Goal: Information Seeking & Learning: Learn about a topic

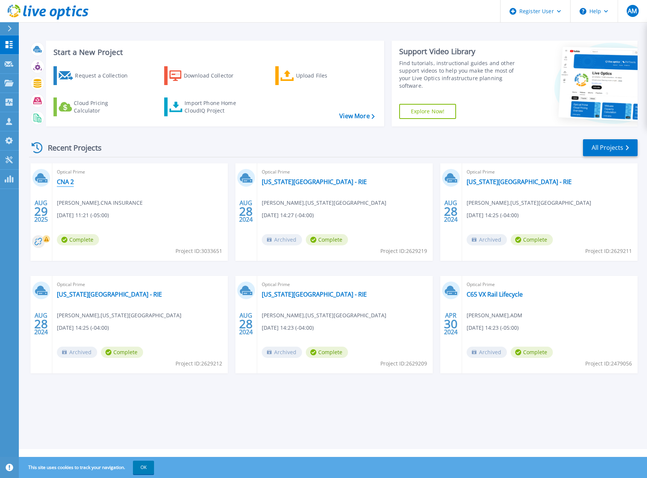
click at [71, 182] on link "CNA 2" at bounding box center [65, 182] width 17 height 8
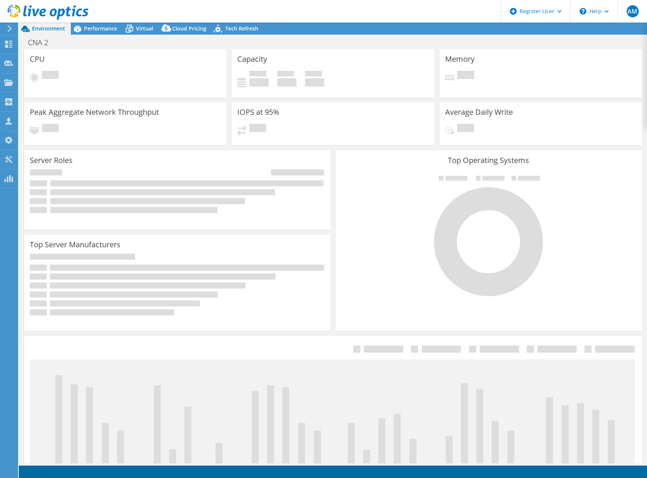
select select "USD"
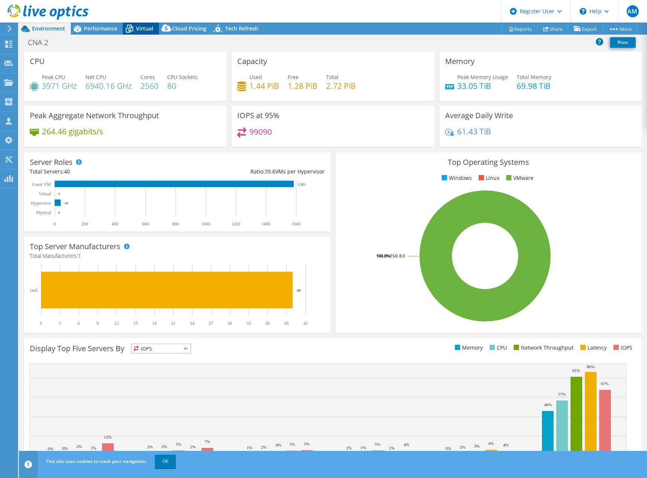
click at [133, 25] on icon at bounding box center [129, 28] width 13 height 13
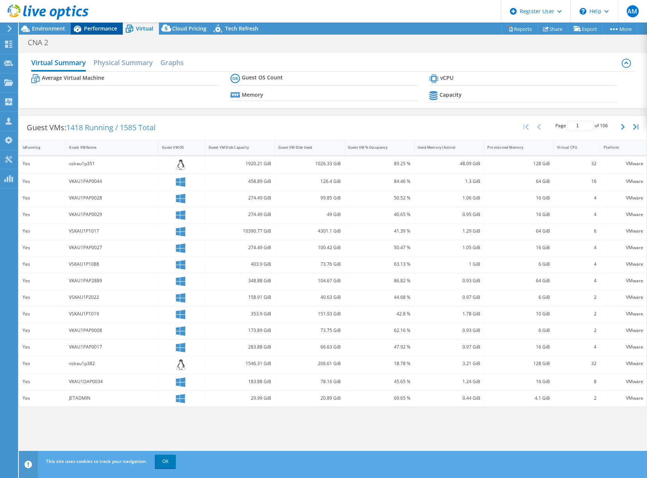
click at [90, 33] on div "Performance" at bounding box center [97, 29] width 52 height 12
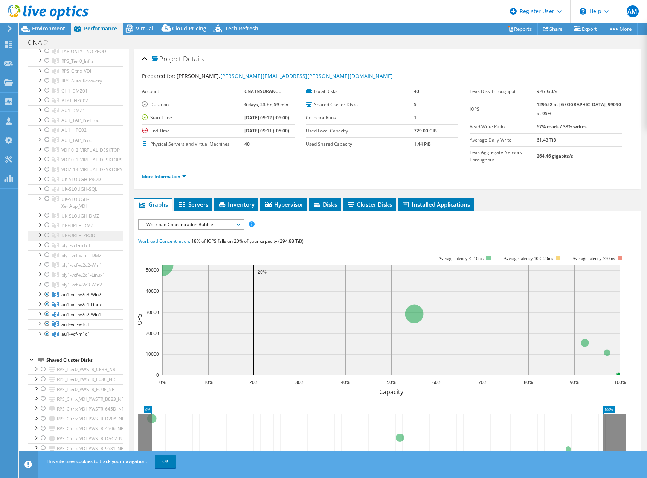
scroll to position [75, 0]
click at [141, 35] on div "CNA 2 Print" at bounding box center [333, 42] width 628 height 15
click at [140, 32] on div "Virtual" at bounding box center [141, 29] width 36 height 12
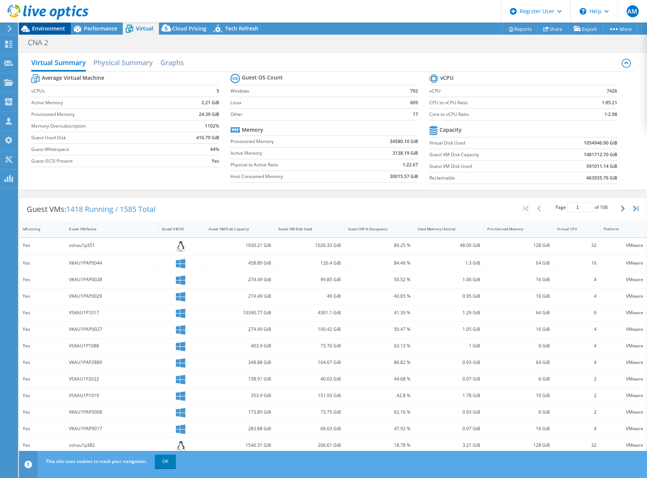
click at [53, 26] on span "Environment" at bounding box center [48, 28] width 33 height 7
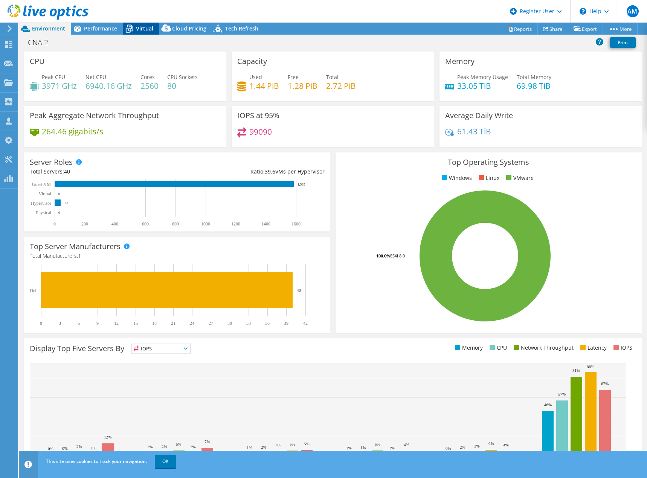
click at [133, 31] on icon at bounding box center [129, 28] width 13 height 13
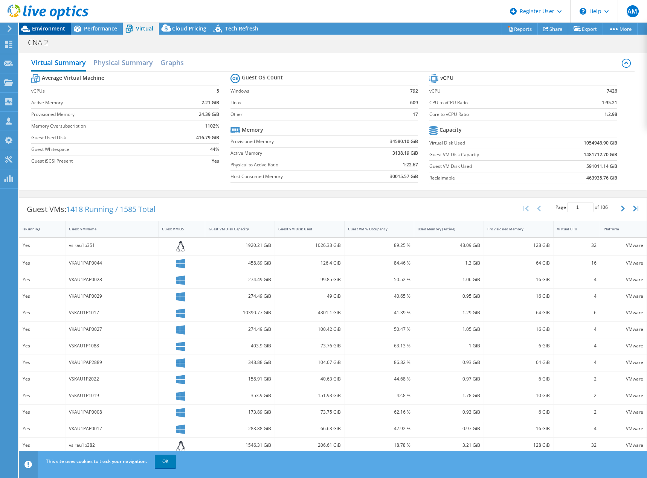
click at [43, 28] on span "Environment" at bounding box center [48, 28] width 33 height 7
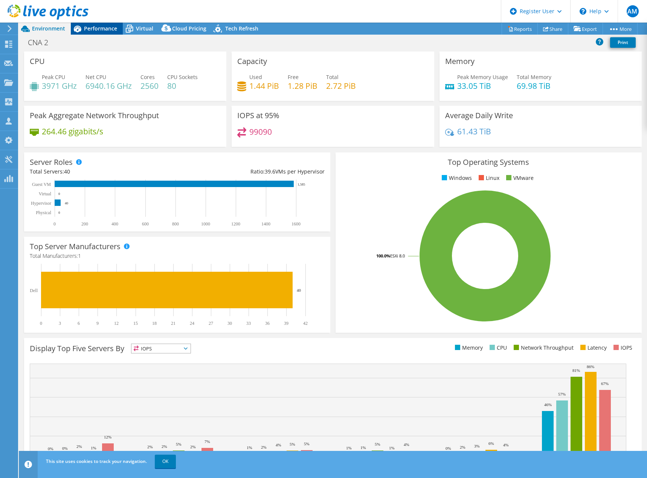
click at [105, 27] on span "Performance" at bounding box center [100, 28] width 33 height 7
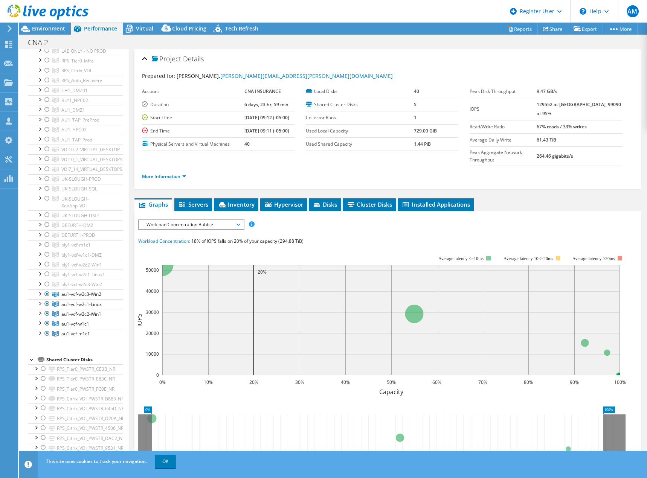
click at [235, 220] on span "Workload Concentration Bubble" at bounding box center [191, 224] width 97 height 9
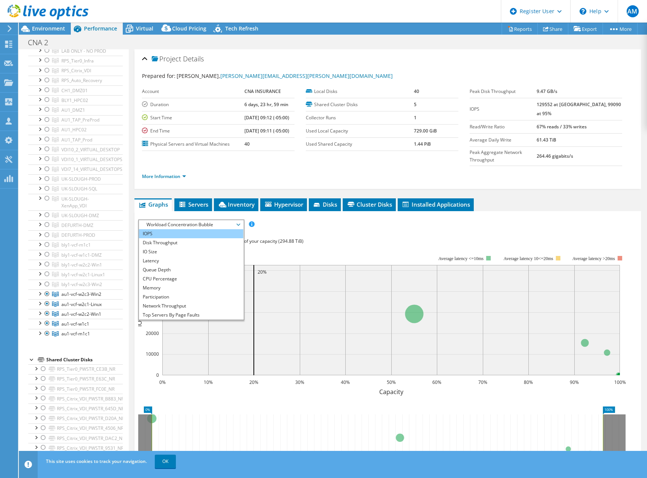
click at [220, 229] on li "IOPS" at bounding box center [191, 233] width 104 height 9
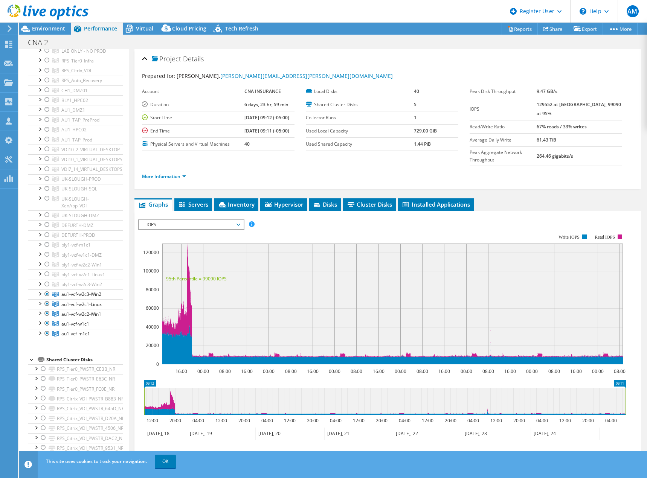
click at [238, 220] on span "IOPS" at bounding box center [191, 224] width 97 height 9
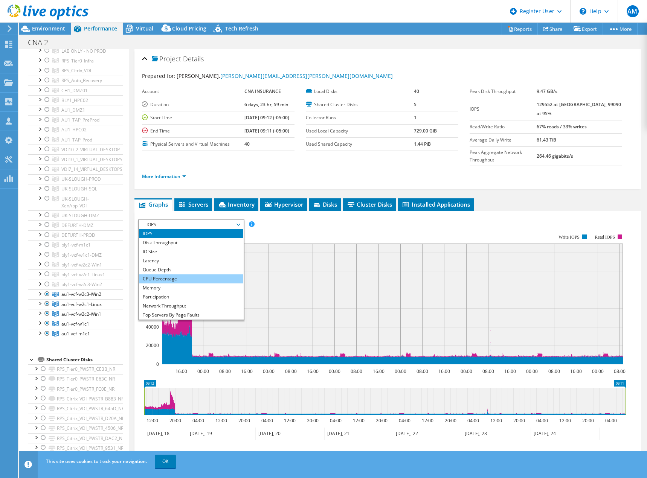
click at [218, 275] on li "CPU Percentage" at bounding box center [191, 279] width 104 height 9
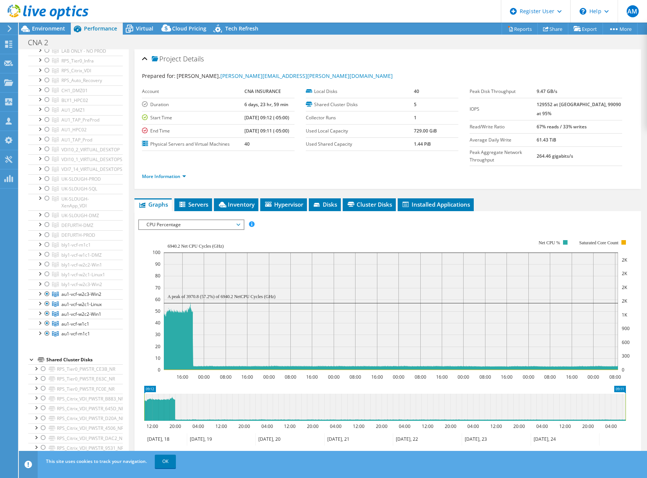
click at [240, 220] on span "CPU Percentage" at bounding box center [191, 224] width 104 height 9
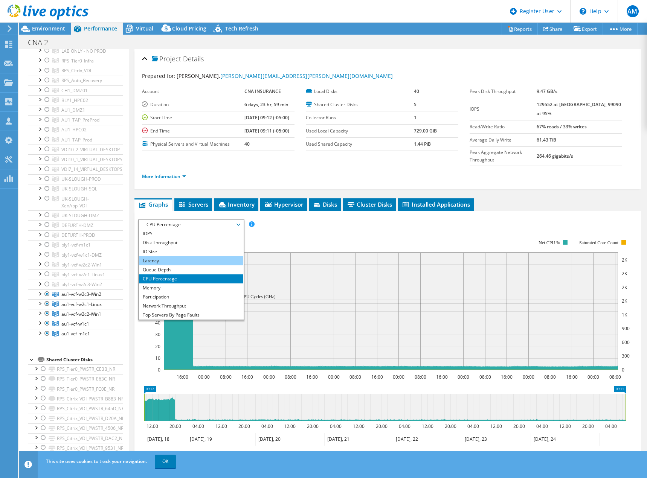
click at [222, 256] on li "Latency" at bounding box center [191, 260] width 104 height 9
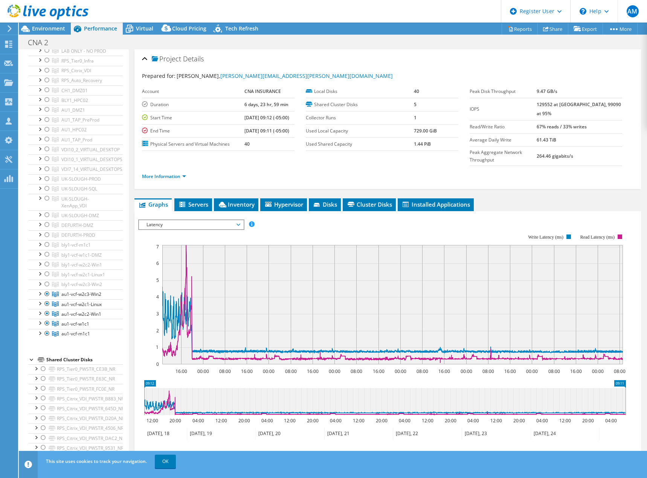
click at [241, 220] on span "Latency" at bounding box center [191, 224] width 104 height 9
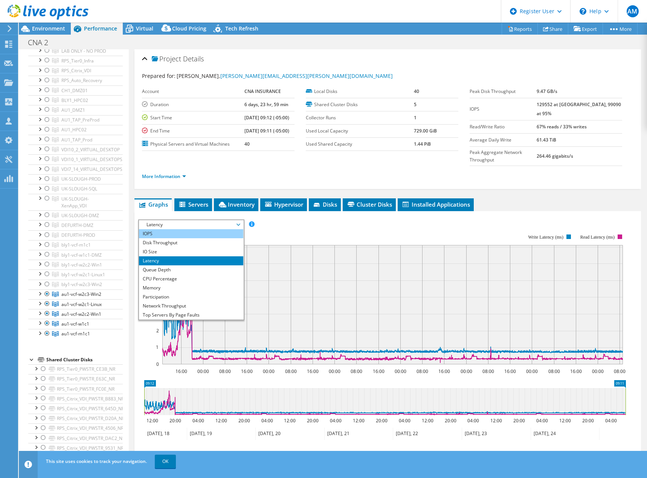
click at [222, 229] on li "IOPS" at bounding box center [191, 233] width 104 height 9
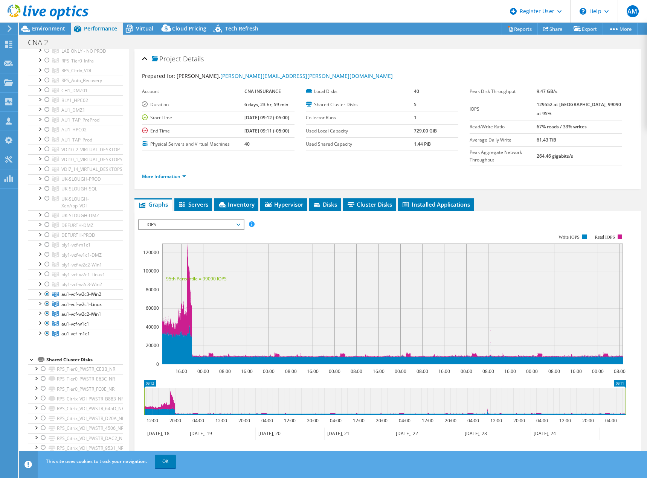
click at [238, 220] on span "IOPS" at bounding box center [191, 224] width 97 height 9
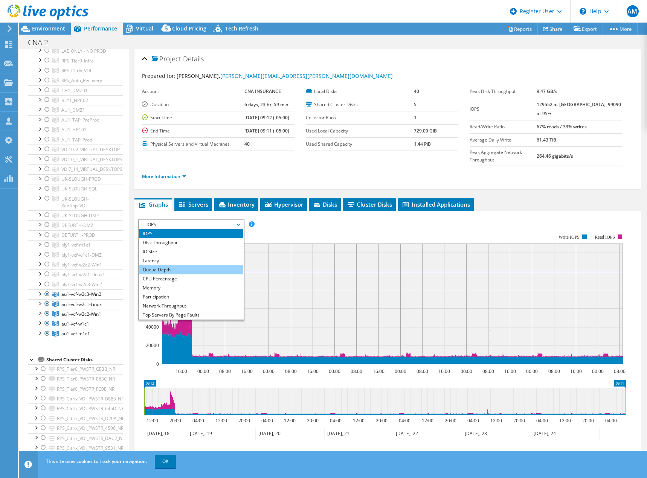
click at [222, 266] on li "Queue Depth" at bounding box center [191, 270] width 104 height 9
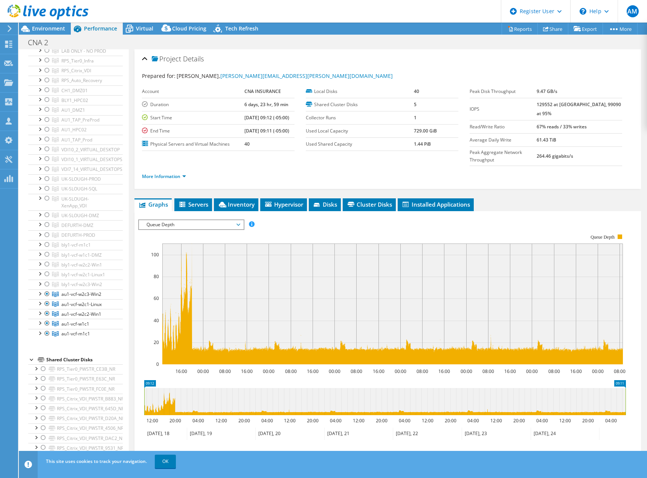
click at [239, 220] on span "Queue Depth" at bounding box center [191, 224] width 97 height 9
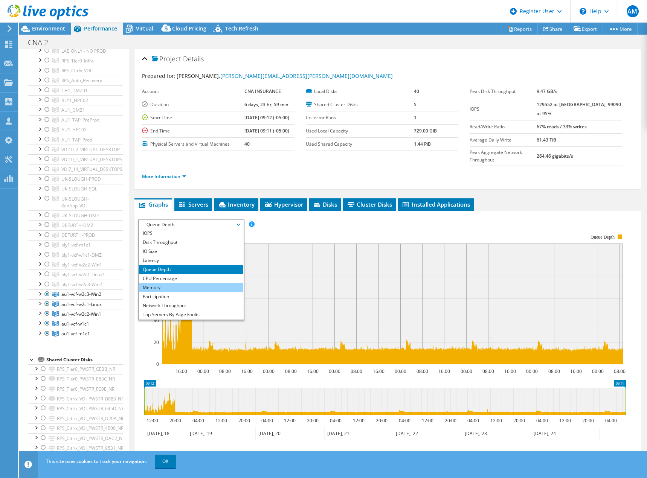
scroll to position [0, 0]
click at [217, 256] on li "Latency" at bounding box center [191, 260] width 104 height 9
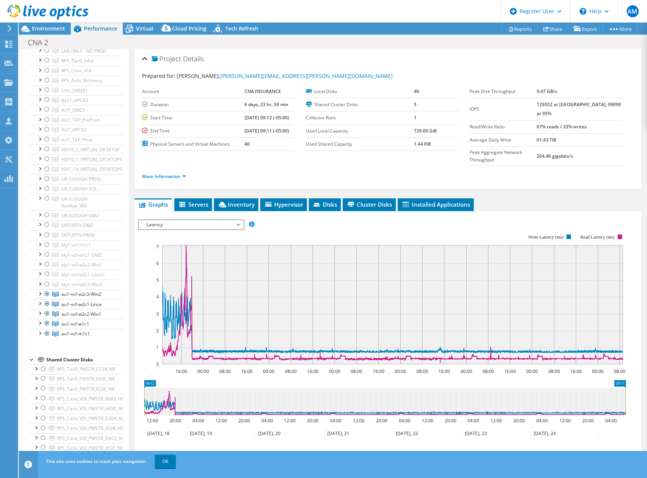
click at [237, 220] on span "Latency" at bounding box center [191, 224] width 97 height 9
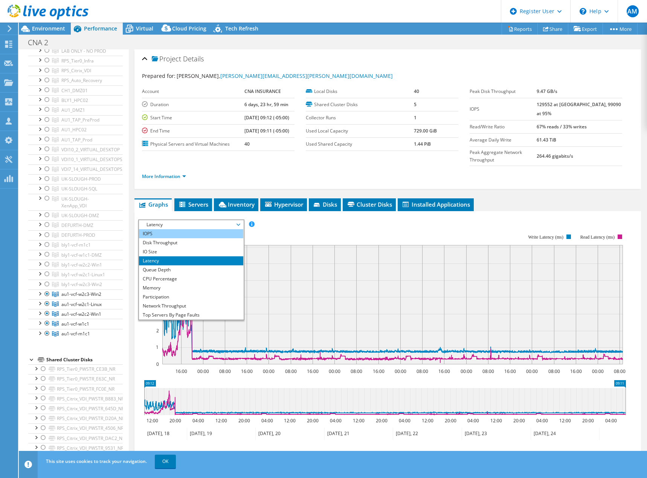
click at [201, 229] on li "IOPS" at bounding box center [191, 233] width 104 height 9
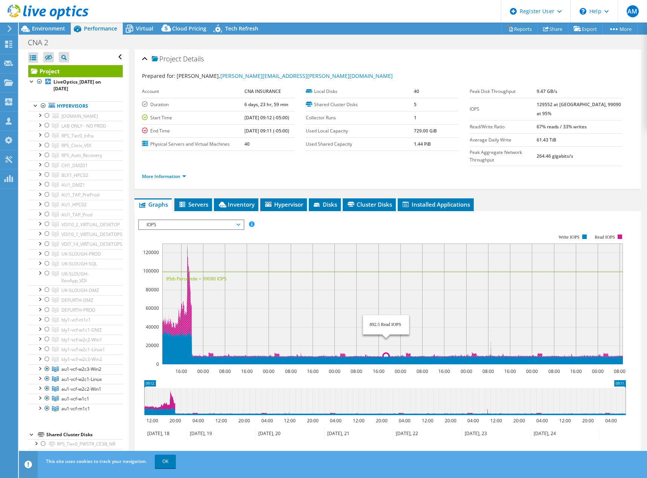
select select "USD"
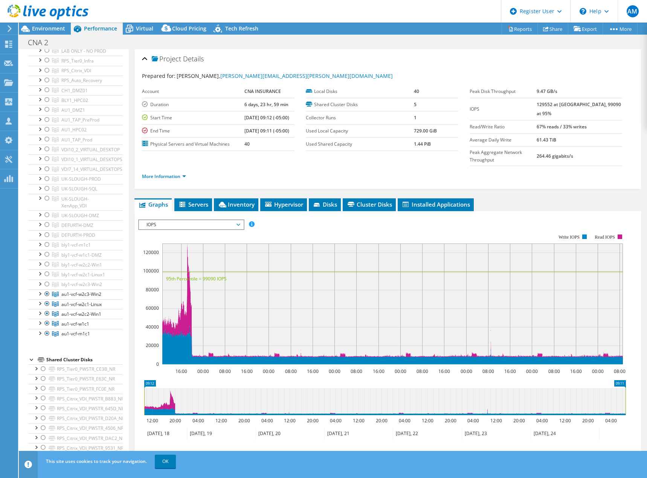
click at [240, 220] on span "IOPS" at bounding box center [191, 224] width 104 height 9
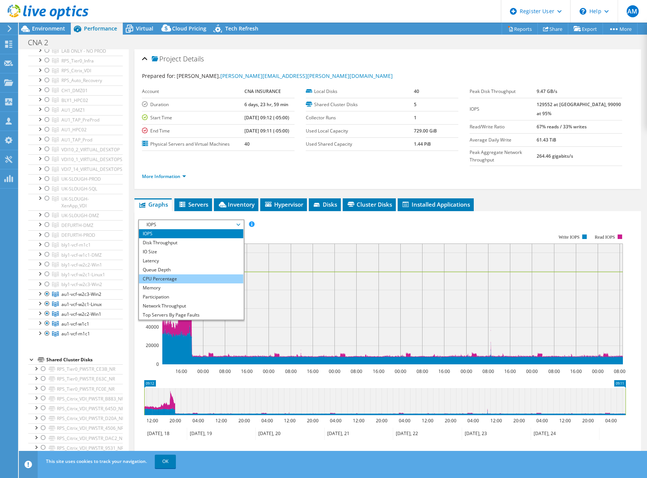
click at [220, 275] on li "CPU Percentage" at bounding box center [191, 279] width 104 height 9
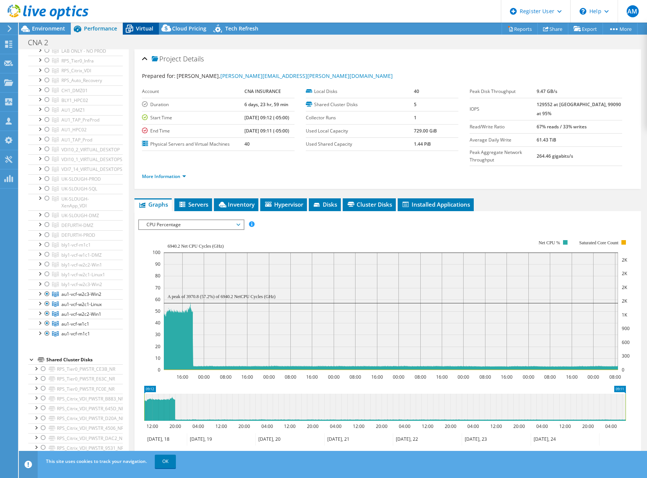
click at [140, 31] on span "Virtual" at bounding box center [144, 28] width 17 height 7
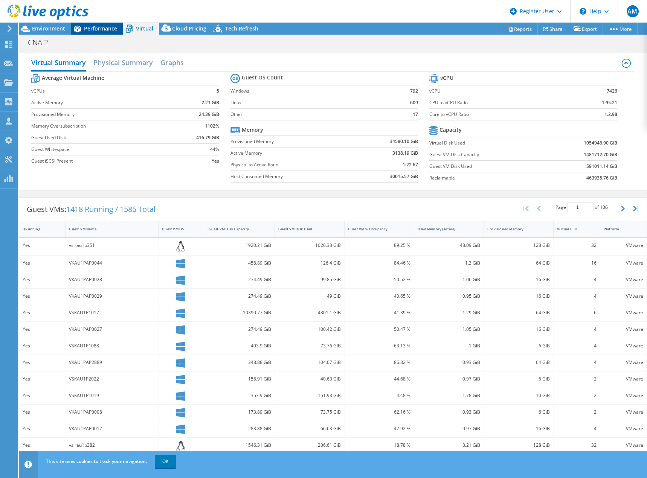
click at [107, 31] on span "Performance" at bounding box center [100, 28] width 33 height 7
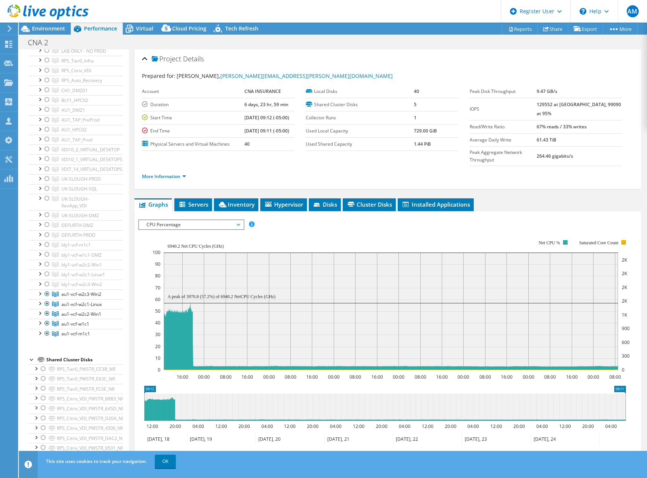
click at [321, 230] on rect at bounding box center [391, 305] width 477 height 151
click at [48, 29] on span "Environment" at bounding box center [48, 28] width 33 height 7
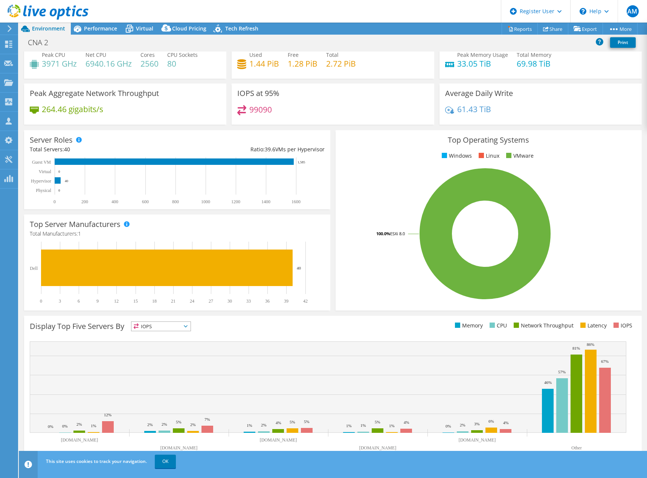
scroll to position [24, 0]
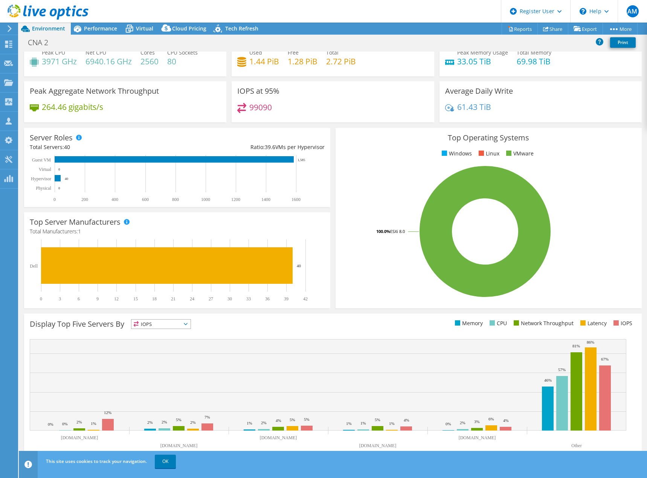
click at [188, 323] on icon at bounding box center [186, 324] width 4 height 2
click at [162, 355] on li "CPU" at bounding box center [160, 355] width 59 height 11
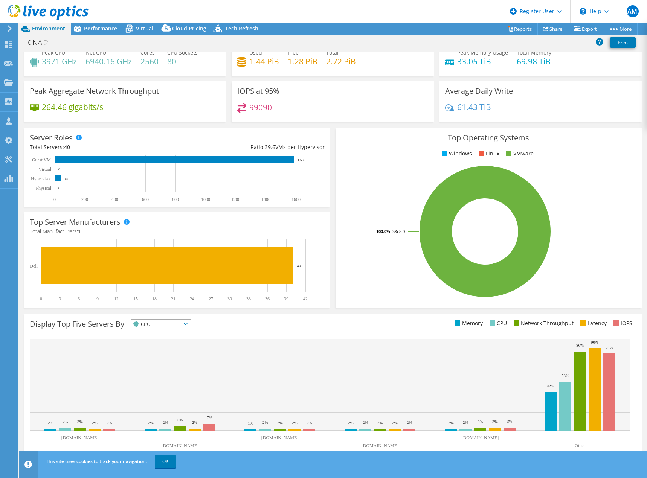
click at [191, 324] on span "CPU" at bounding box center [160, 324] width 59 height 9
click at [238, 328] on div "Display Top Five Servers By CPU IOPS" at bounding box center [181, 325] width 303 height 12
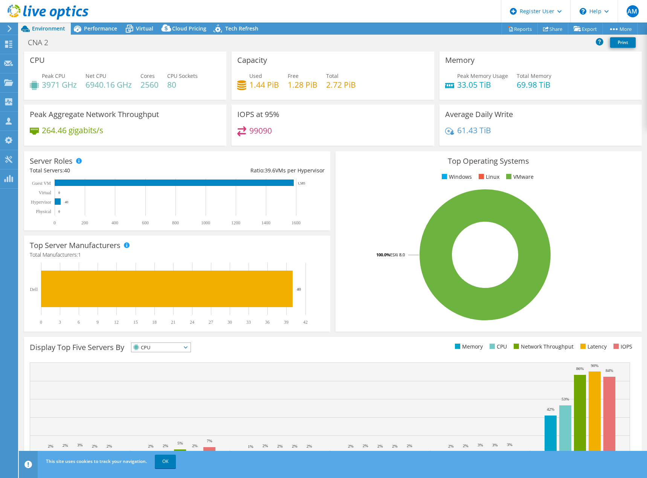
scroll to position [0, 0]
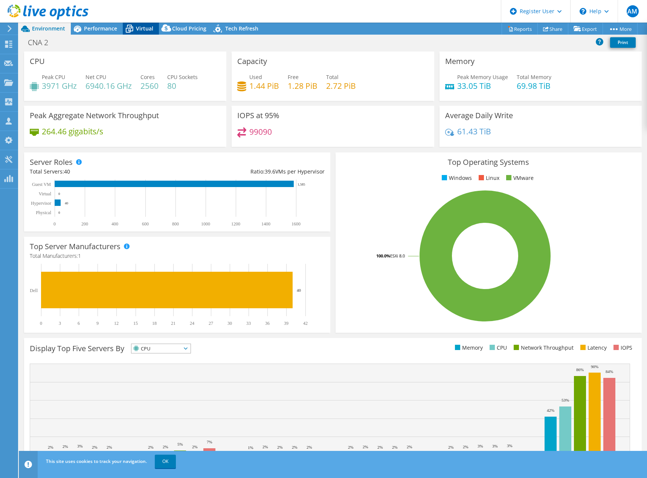
click at [138, 28] on span "Virtual" at bounding box center [144, 28] width 17 height 7
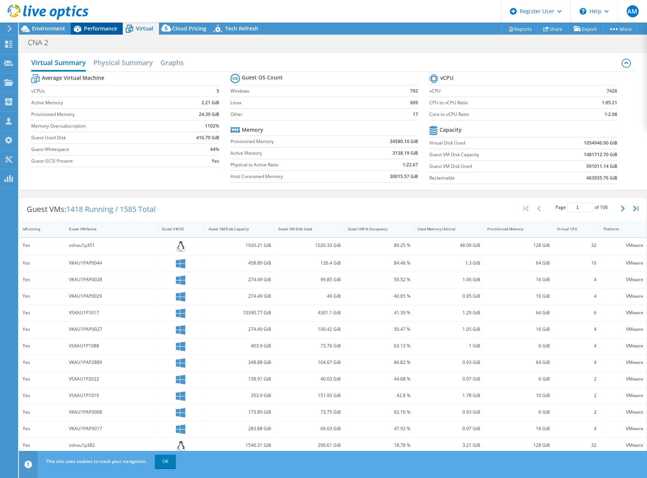
click at [109, 28] on span "Performance" at bounding box center [100, 28] width 33 height 7
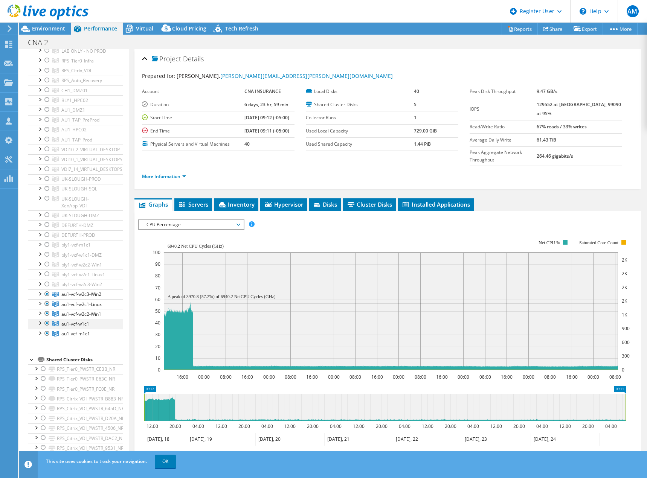
click at [46, 324] on div at bounding box center [47, 323] width 8 height 9
click at [46, 333] on ul "[DOMAIN_NAME] PMAX0653-VC477-VOL001 PMAX0653-VC477-VOL002 PMAX0653-VC477-VOL023" at bounding box center [75, 187] width 95 height 303
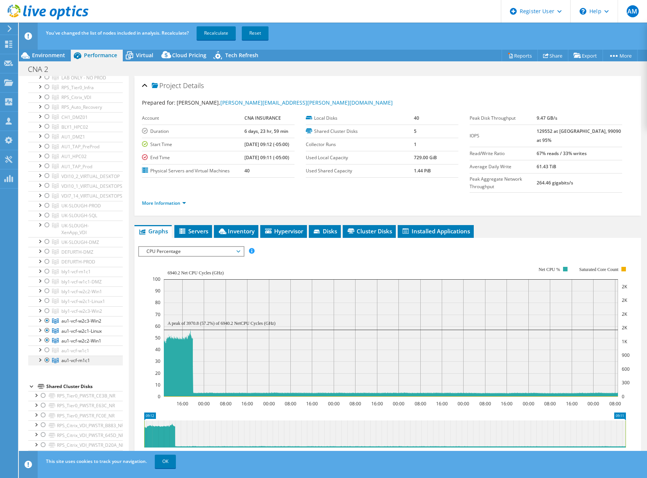
click at [47, 360] on div at bounding box center [47, 360] width 8 height 9
click at [227, 35] on link "Recalculate" at bounding box center [216, 33] width 39 height 14
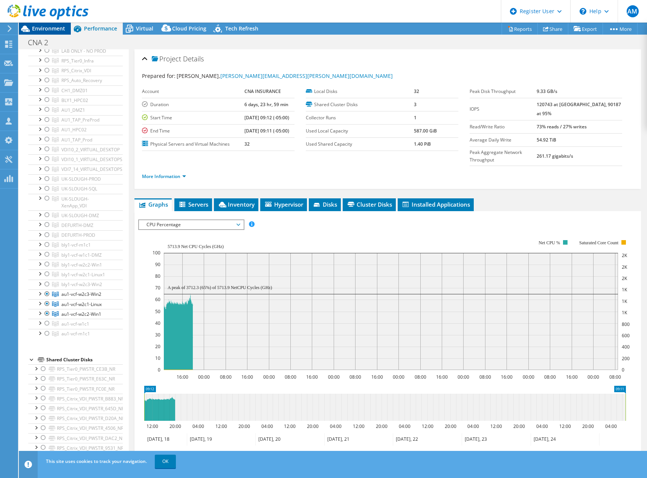
click at [52, 27] on span "Environment" at bounding box center [48, 28] width 33 height 7
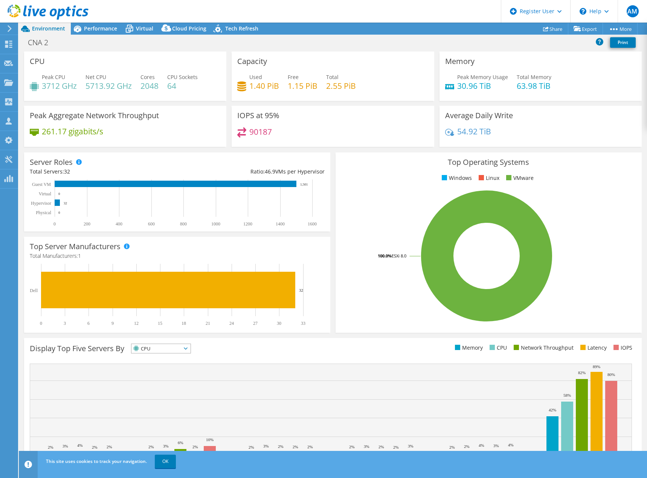
select select "USD"
click at [139, 29] on span "Virtual" at bounding box center [144, 28] width 17 height 7
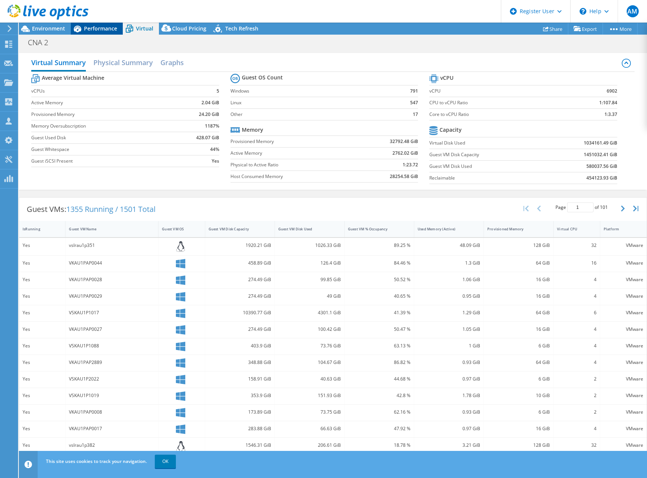
click at [97, 29] on span "Performance" at bounding box center [100, 28] width 33 height 7
